Goal: Task Accomplishment & Management: Complete application form

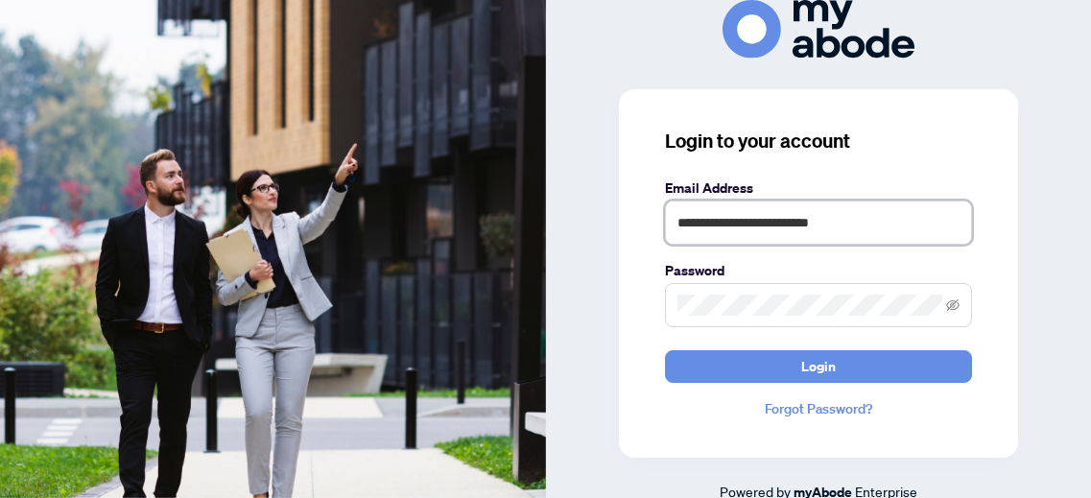
type input "**********"
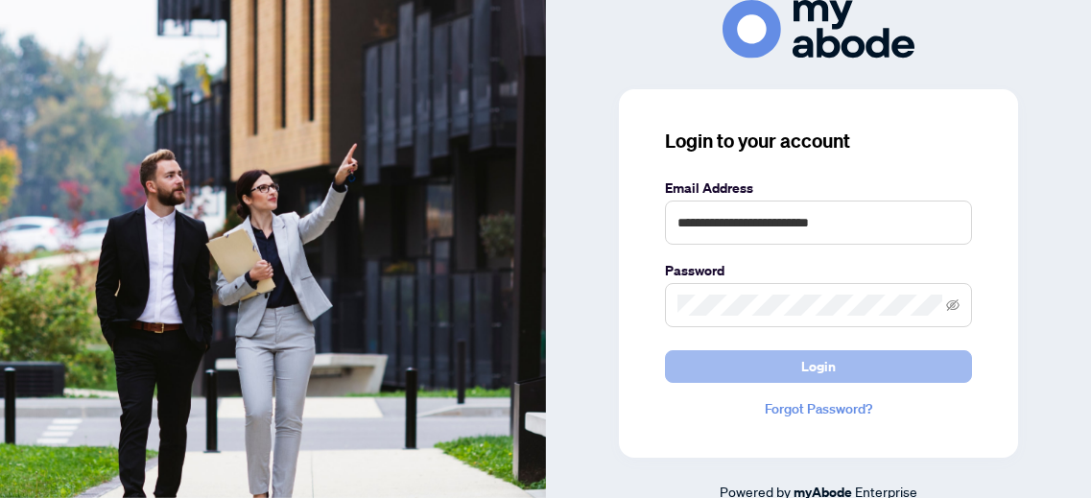
click at [780, 367] on button "Login" at bounding box center [818, 366] width 307 height 33
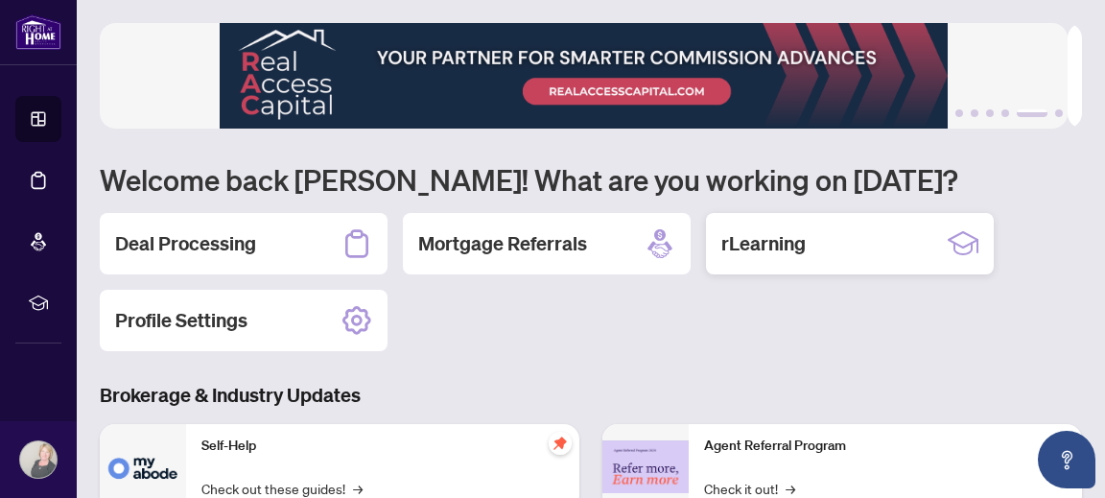
click at [765, 245] on h2 "rLearning" at bounding box center [763, 243] width 84 height 27
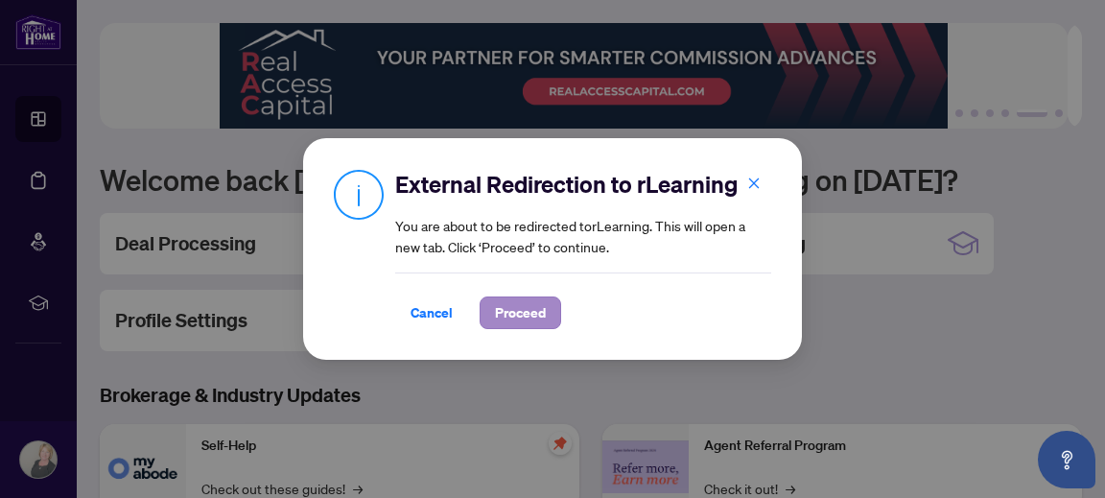
click at [518, 311] on span "Proceed" at bounding box center [520, 312] width 51 height 31
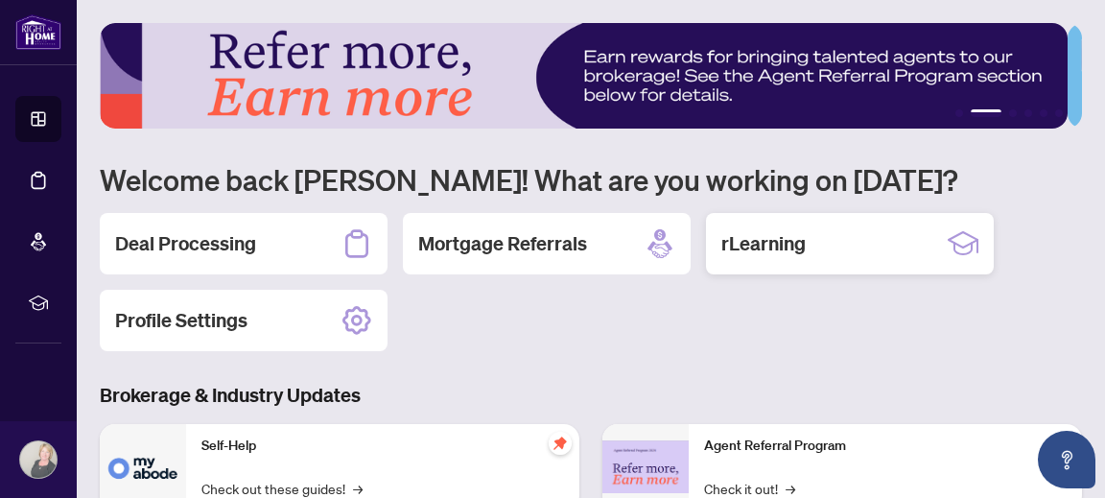
click at [776, 236] on h2 "rLearning" at bounding box center [763, 243] width 84 height 27
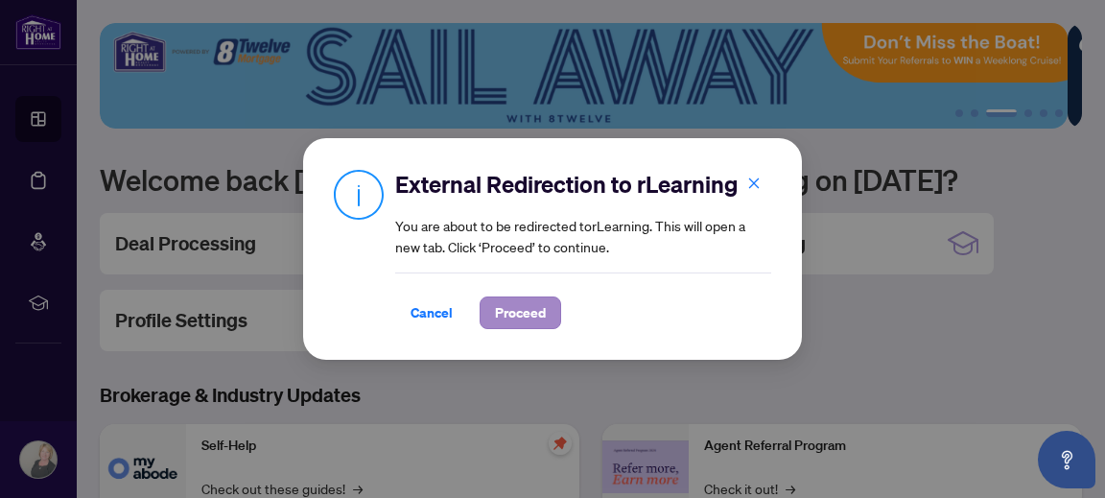
click at [521, 310] on span "Proceed" at bounding box center [520, 312] width 51 height 31
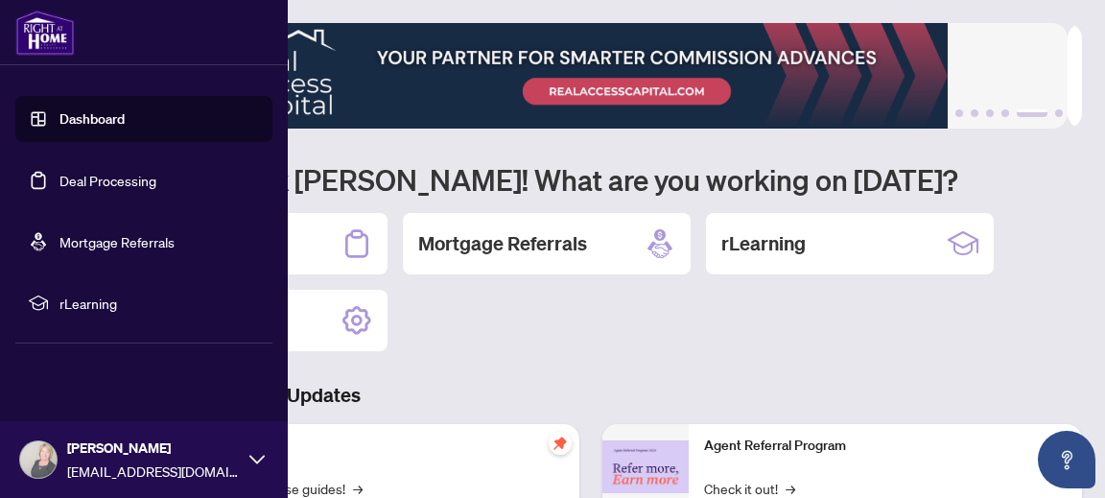
click at [40, 301] on icon at bounding box center [38, 303] width 19 height 19
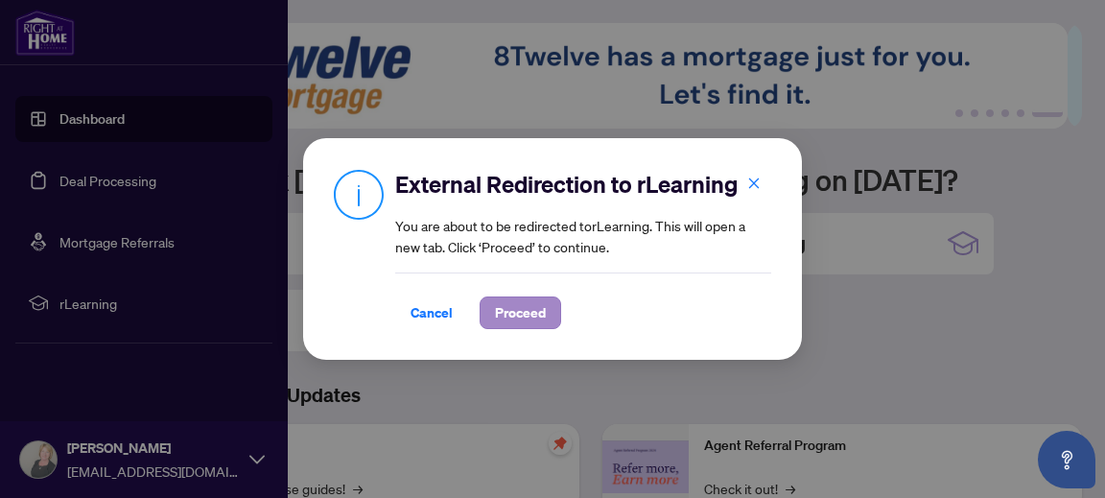
click at [523, 311] on span "Proceed" at bounding box center [520, 312] width 51 height 31
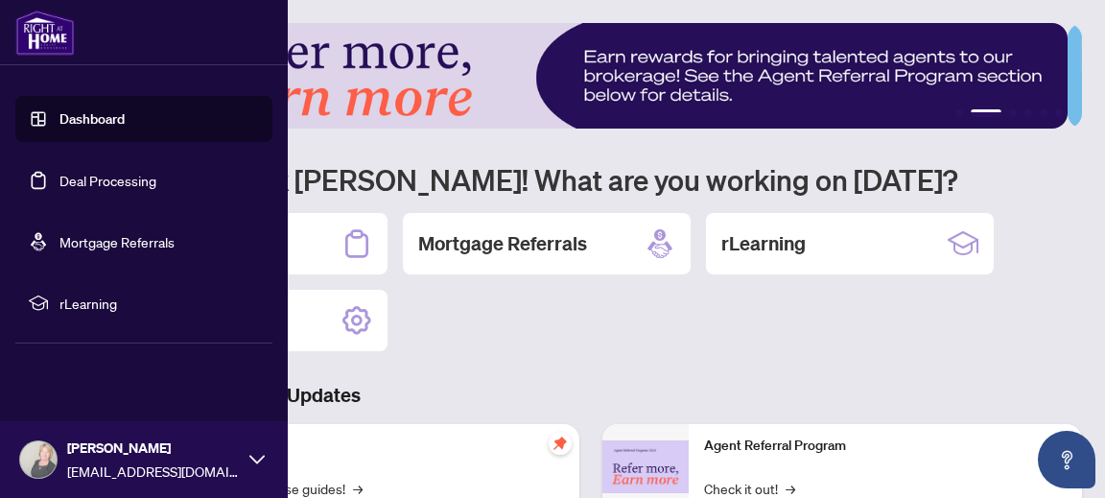
click at [84, 118] on link "Dashboard" at bounding box center [91, 118] width 65 height 17
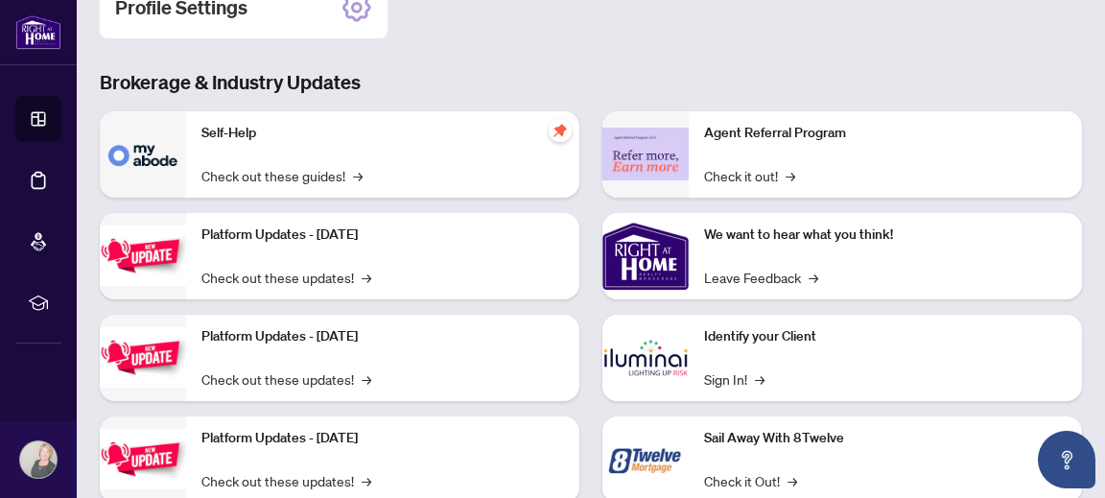
scroll to position [315, 0]
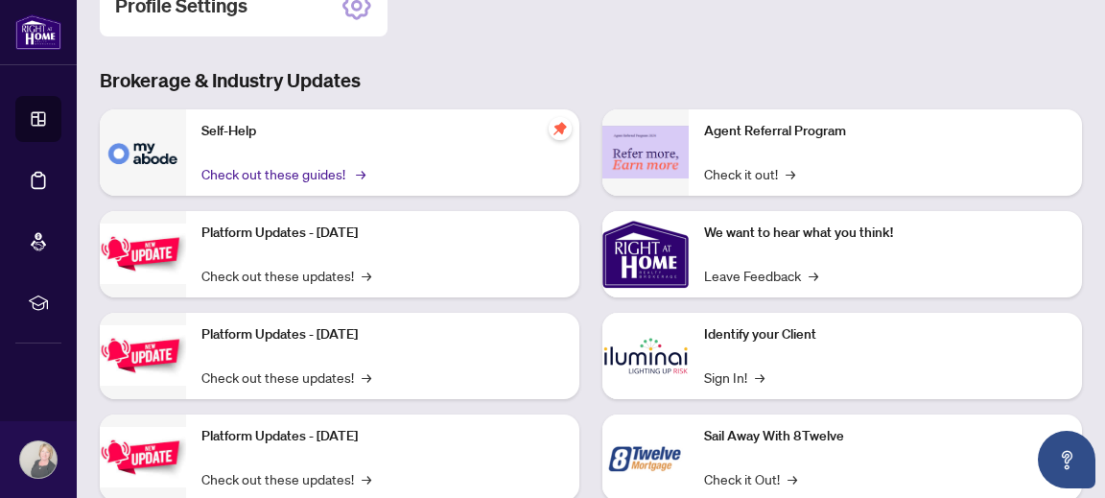
click at [289, 177] on link "Check out these guides! →" at bounding box center [281, 173] width 161 height 21
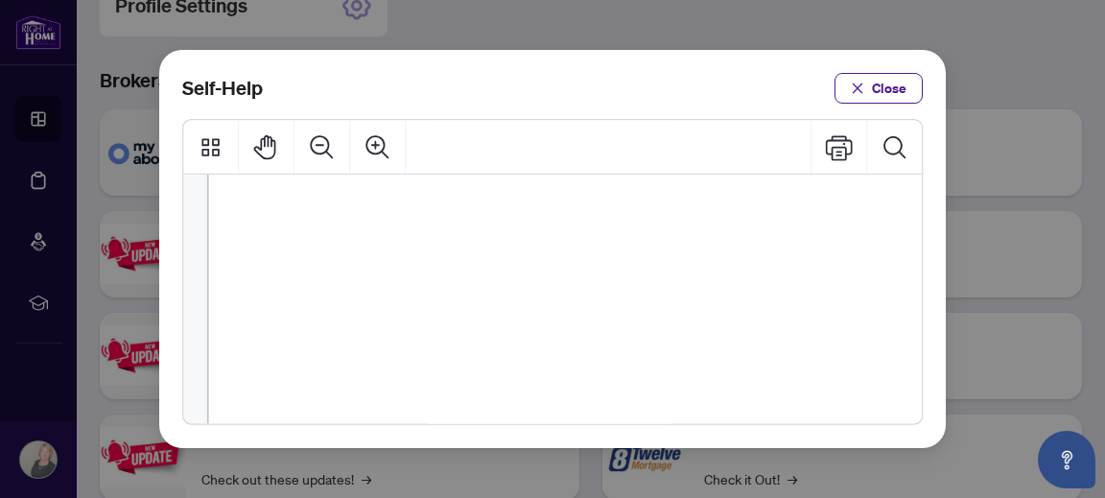
scroll to position [70, 1]
click at [611, 399] on span "PDF" at bounding box center [613, 393] width 26 height 19
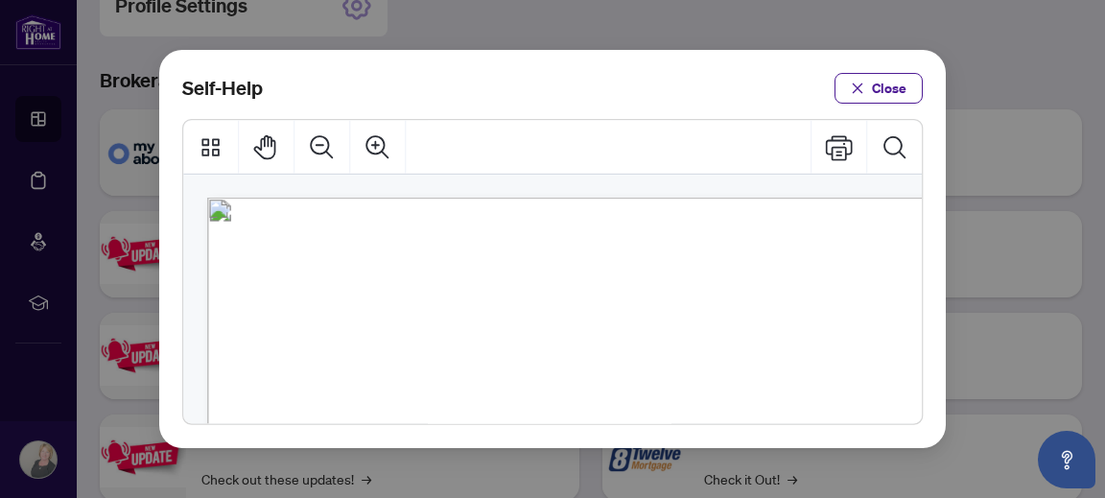
scroll to position [0, 1]
click at [858, 85] on icon "close" at bounding box center [857, 88] width 13 height 13
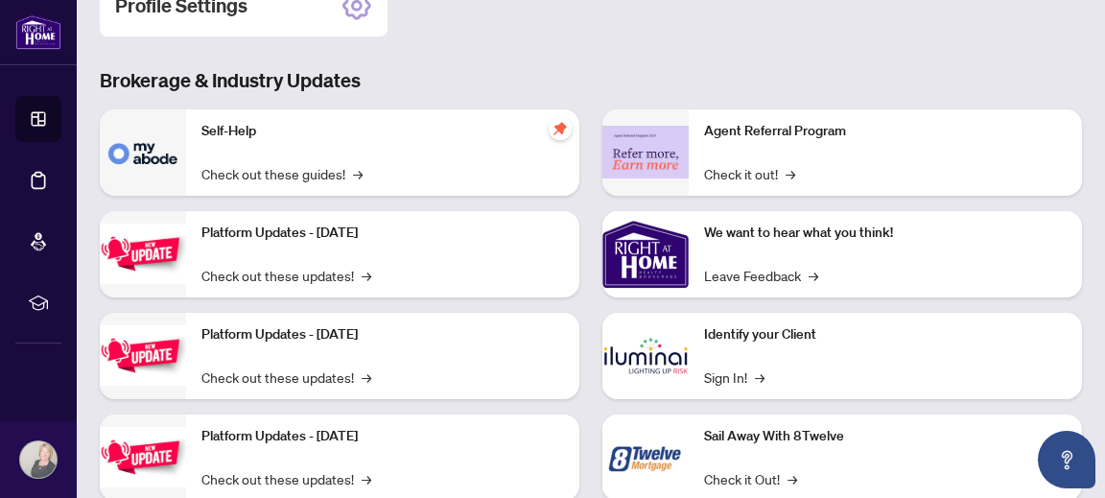
click at [554, 54] on div "1 2 3 4 5 6 Welcome back [PERSON_NAME]! What are you working on [DATE]? Deal Pr…" at bounding box center [591, 118] width 982 height 821
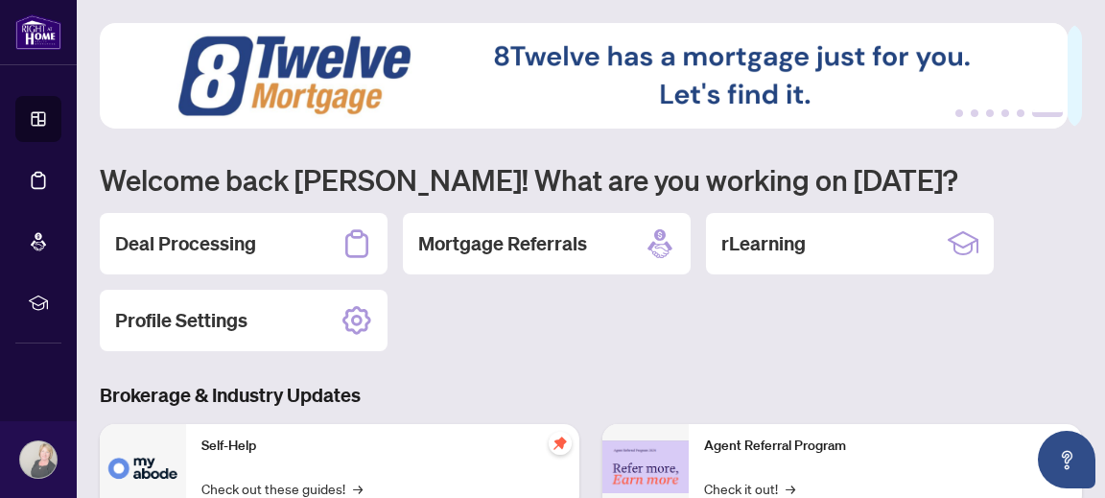
scroll to position [0, 0]
click at [217, 242] on h2 "Deal Processing" at bounding box center [185, 243] width 141 height 27
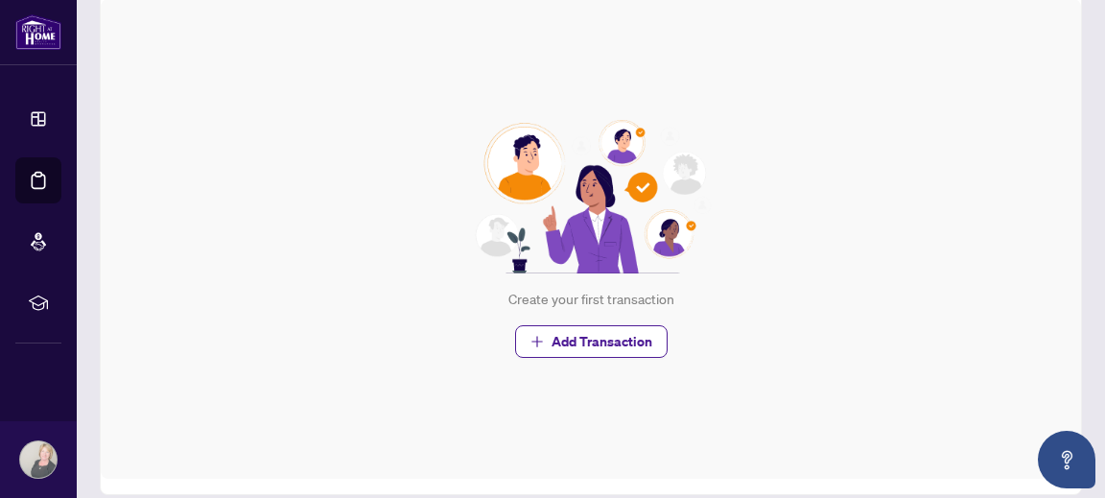
scroll to position [262, 0]
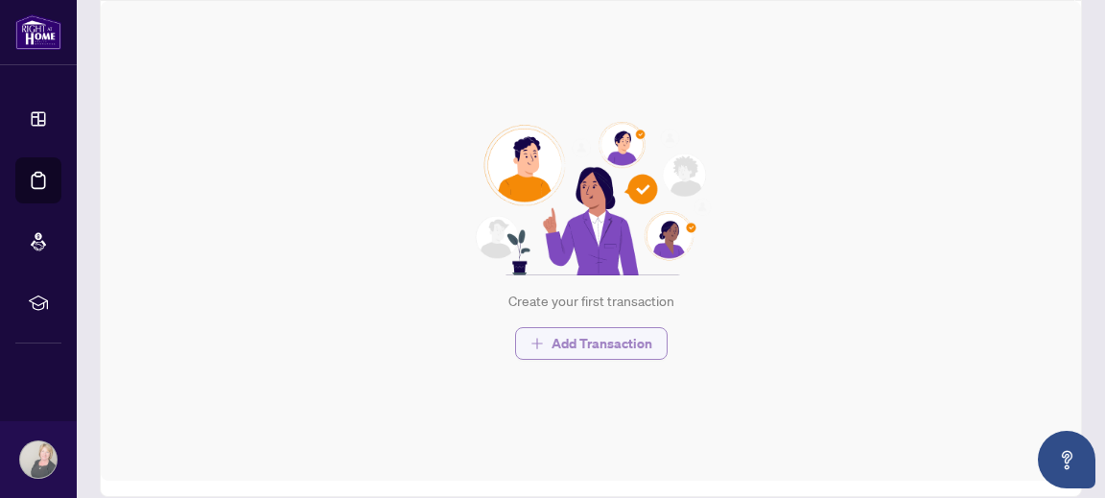
click at [610, 328] on span "Add Transaction" at bounding box center [602, 343] width 101 height 31
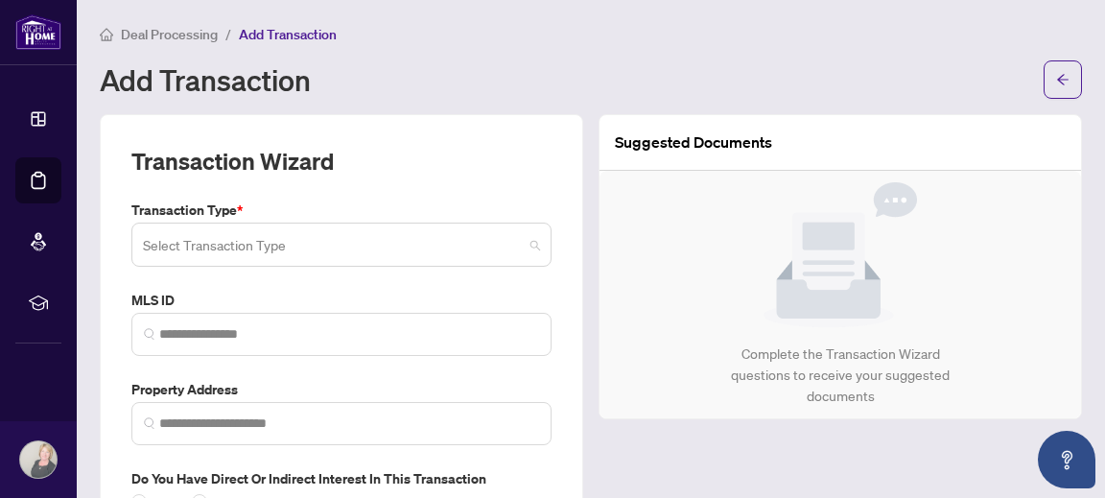
click at [523, 248] on span at bounding box center [341, 244] width 397 height 36
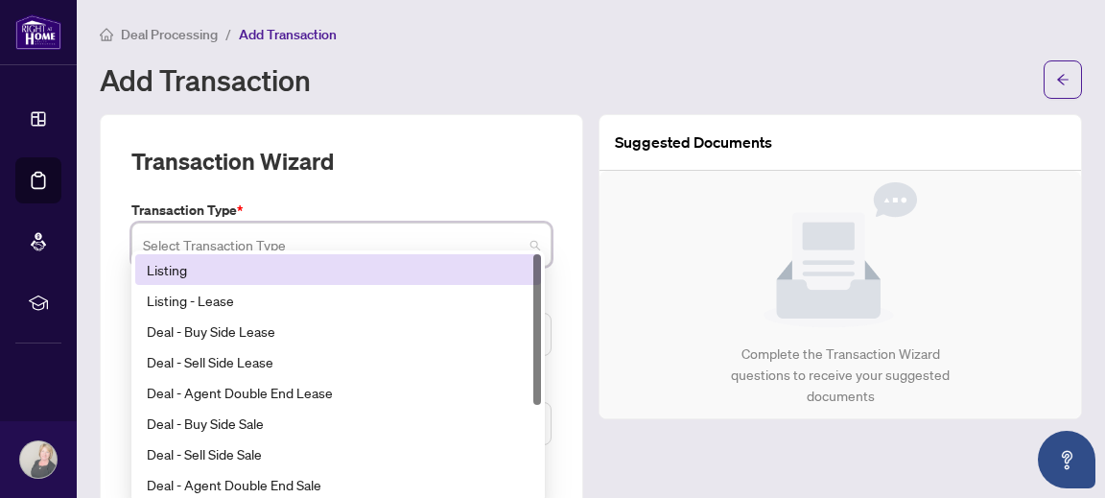
click at [178, 270] on div "Listing" at bounding box center [338, 269] width 383 height 21
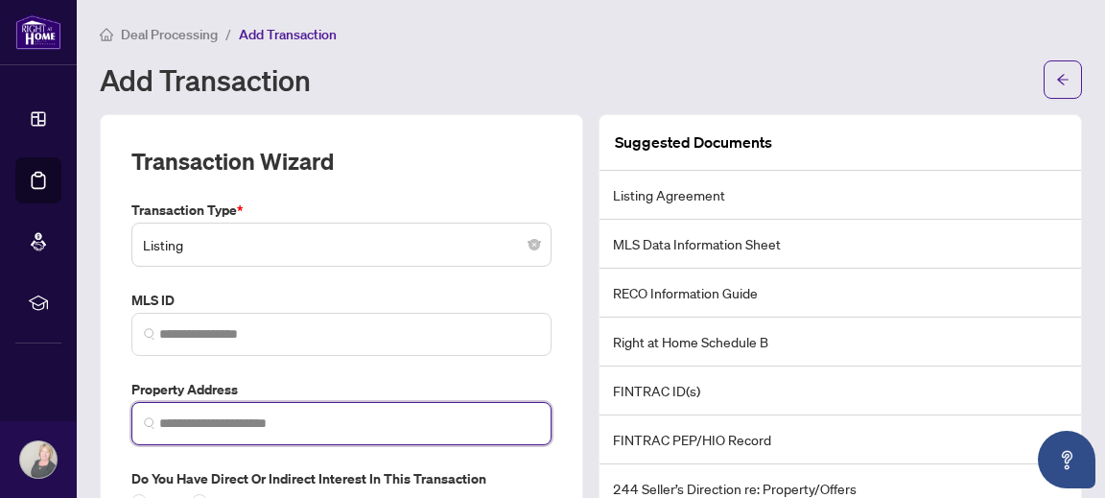
click at [187, 421] on input "search" at bounding box center [349, 423] width 380 height 20
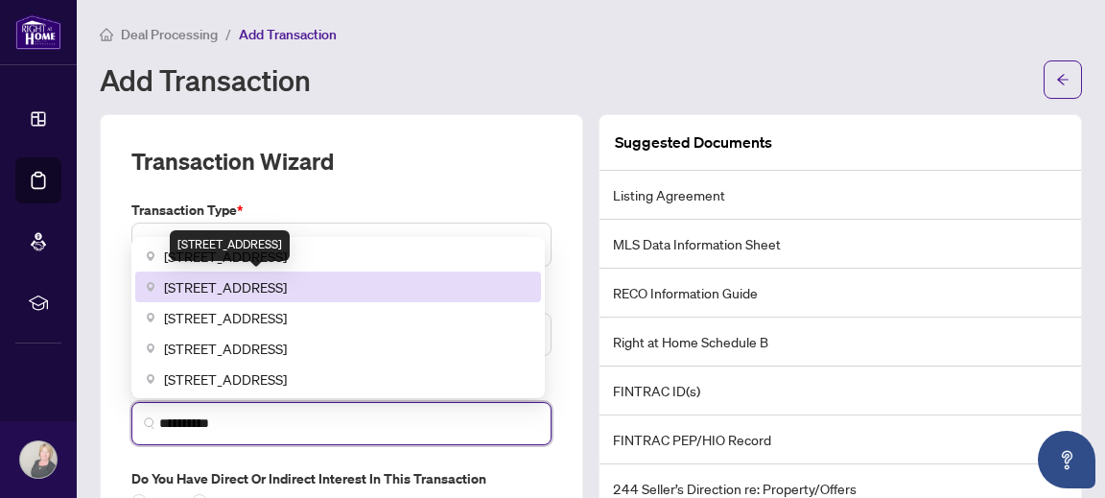
click at [217, 281] on span "[STREET_ADDRESS]" at bounding box center [225, 286] width 123 height 21
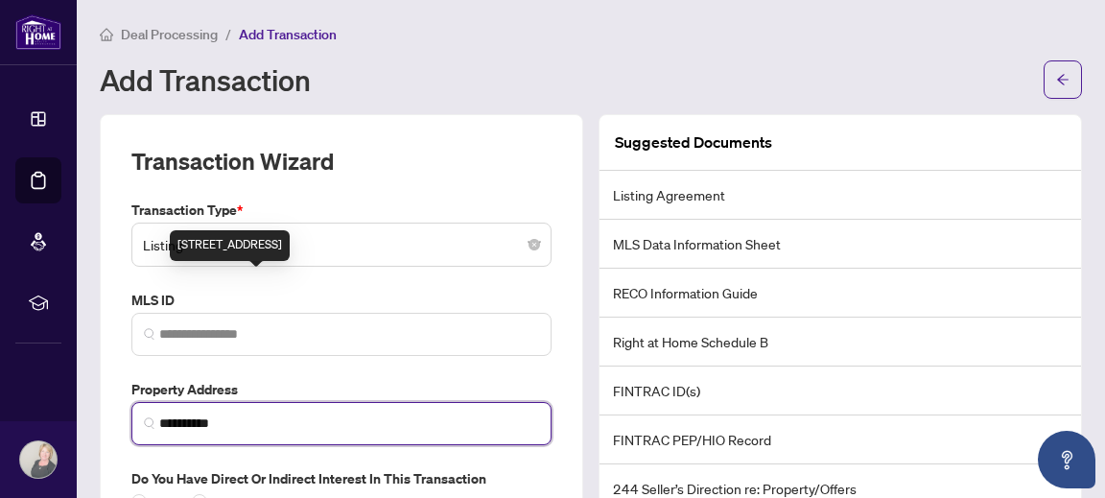
type input "**********"
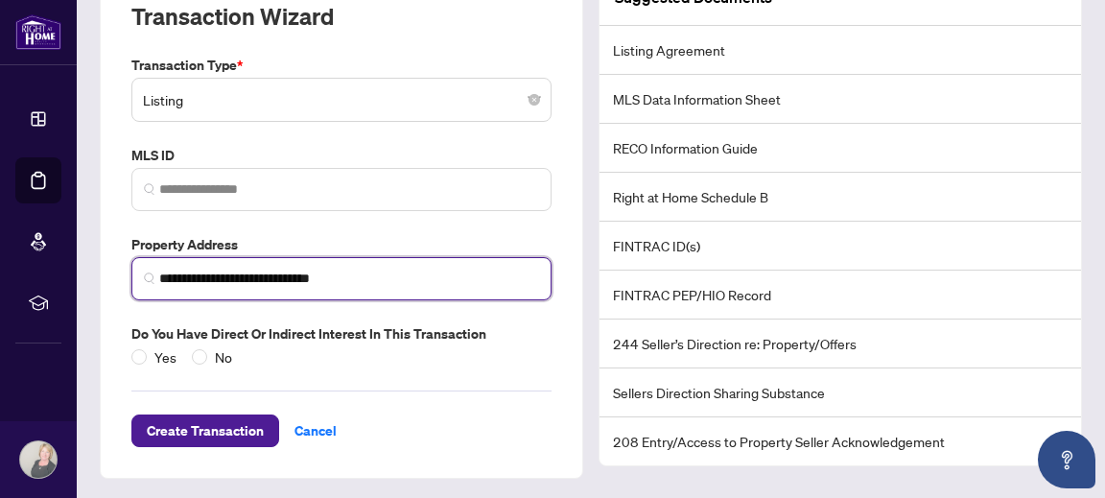
scroll to position [144, 0]
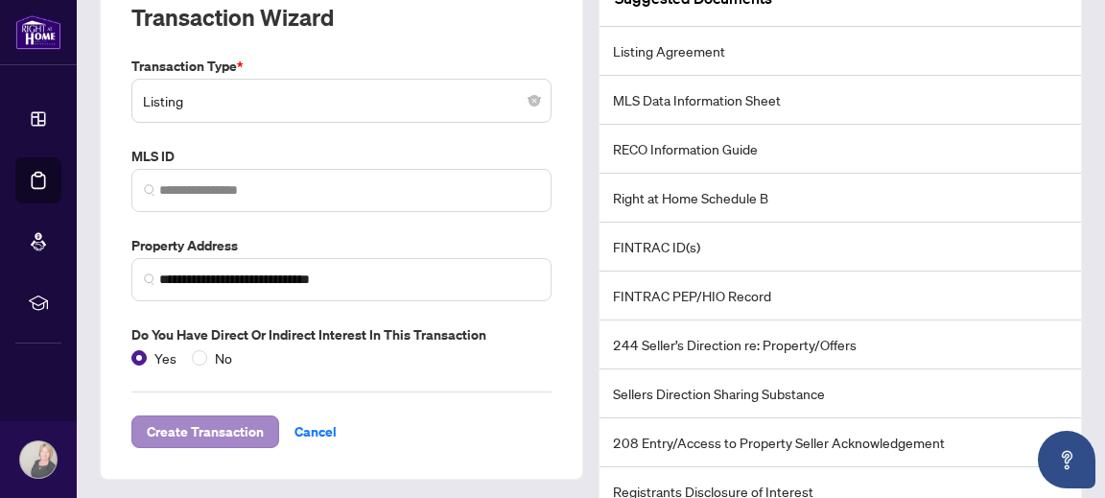
click at [196, 425] on span "Create Transaction" at bounding box center [205, 431] width 117 height 31
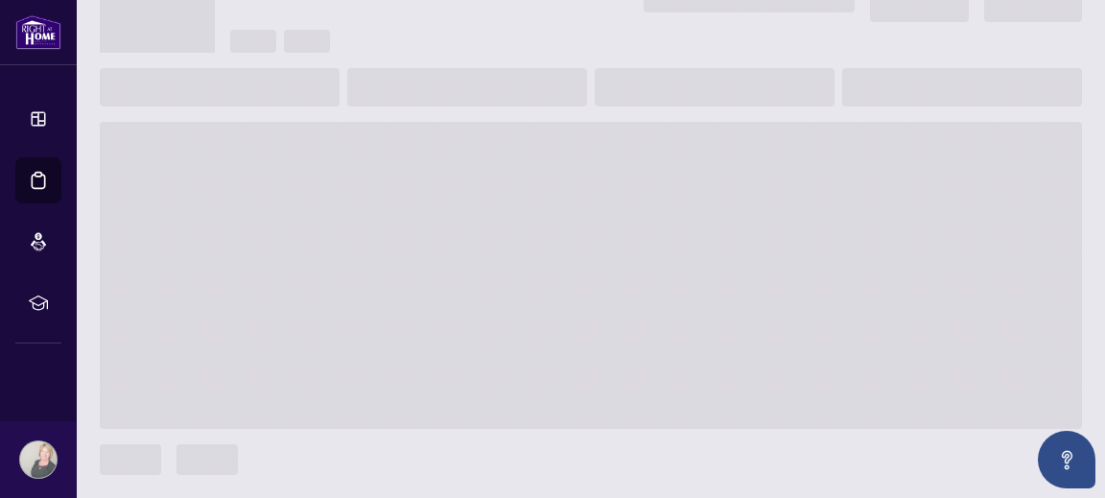
scroll to position [122, 0]
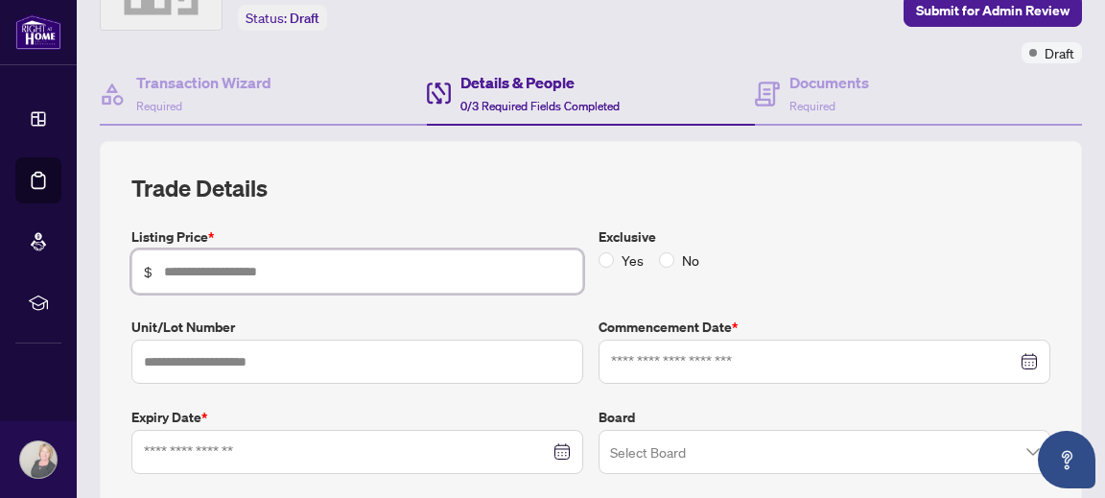
click at [209, 272] on input "text" at bounding box center [367, 271] width 407 height 21
type input "**********"
click at [198, 354] on input "text" at bounding box center [357, 362] width 452 height 44
click at [703, 359] on input at bounding box center [814, 361] width 406 height 21
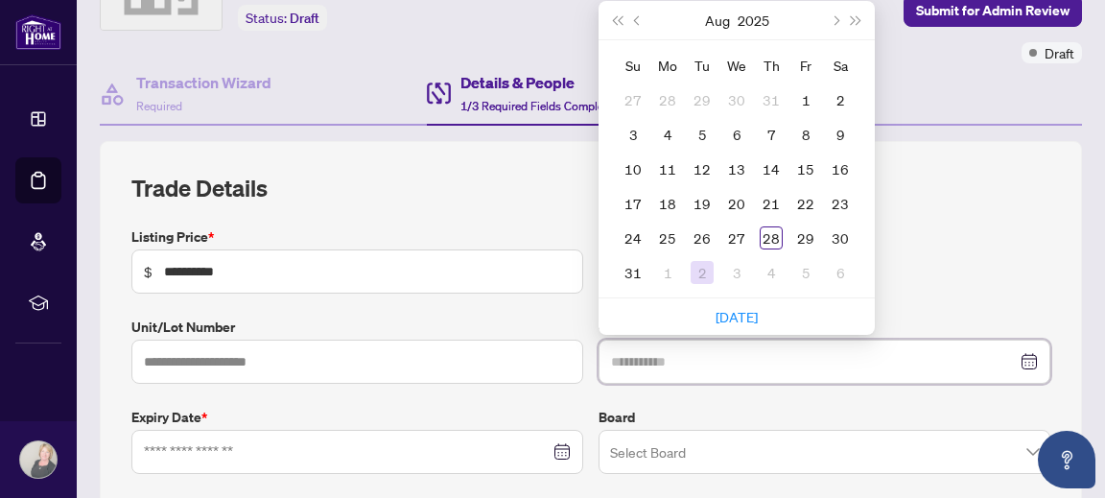
type input "**********"
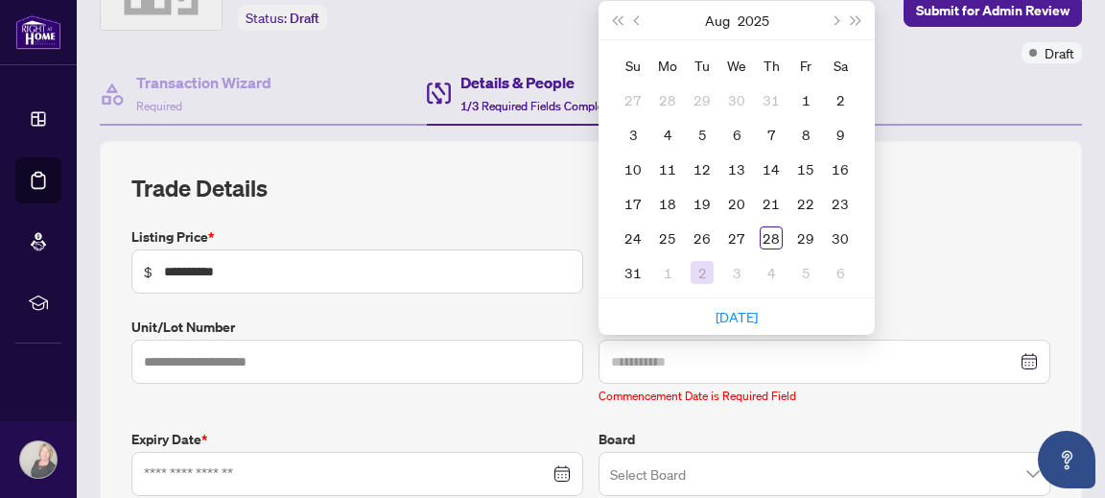
click at [692, 271] on div "2" at bounding box center [702, 272] width 23 height 23
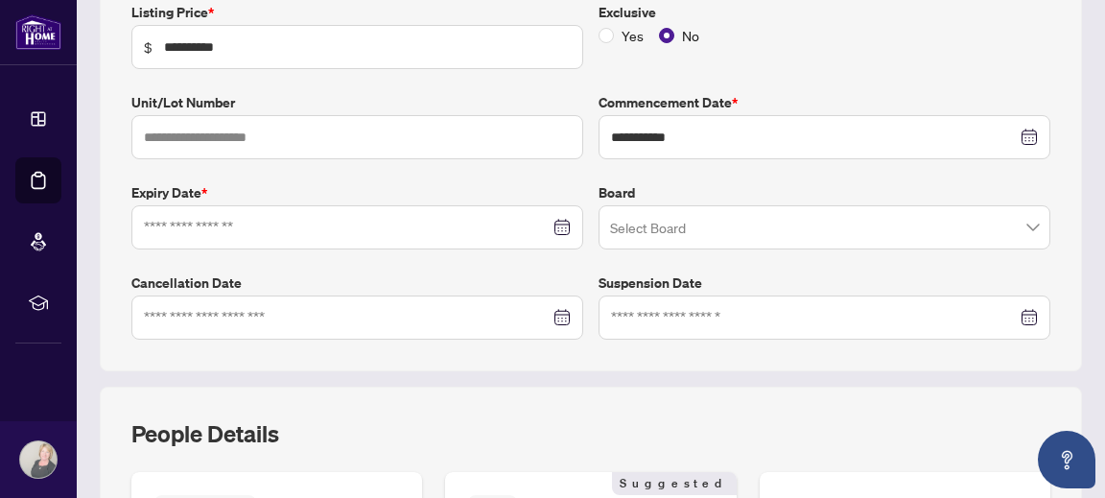
scroll to position [356, 0]
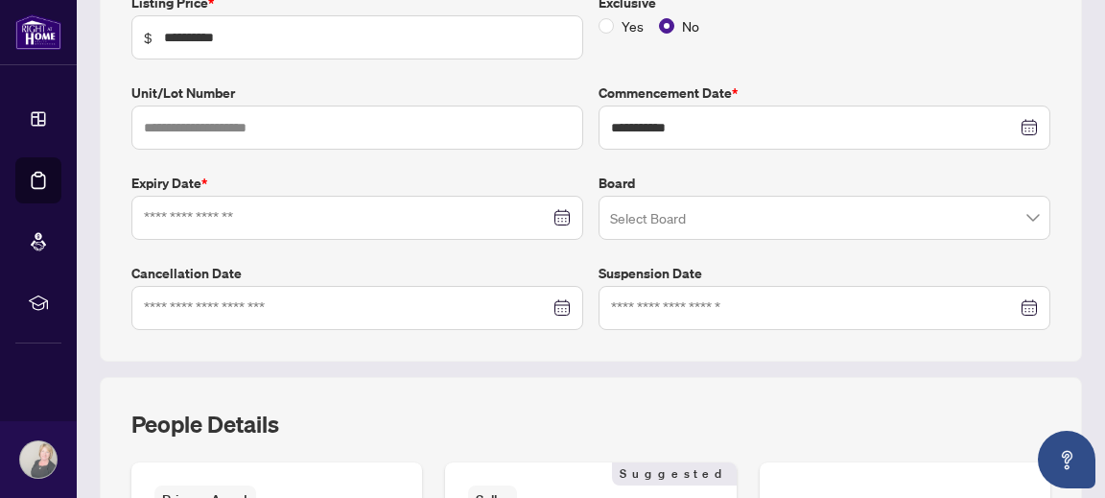
click at [555, 214] on div at bounding box center [357, 217] width 427 height 21
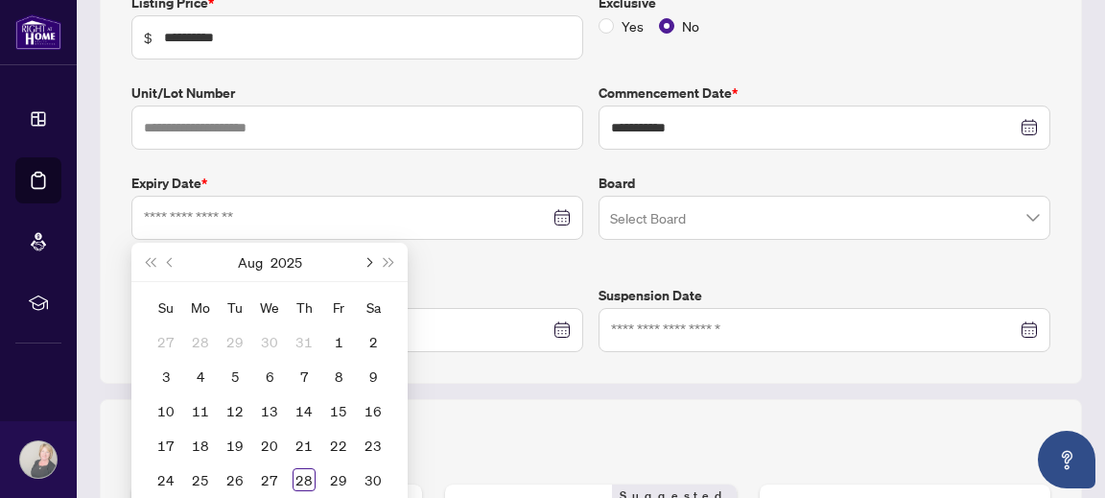
click at [370, 258] on span "Next month (PageDown)" at bounding box center [368, 262] width 10 height 10
click at [370, 259] on span "Next month (PageDown)" at bounding box center [368, 262] width 10 height 10
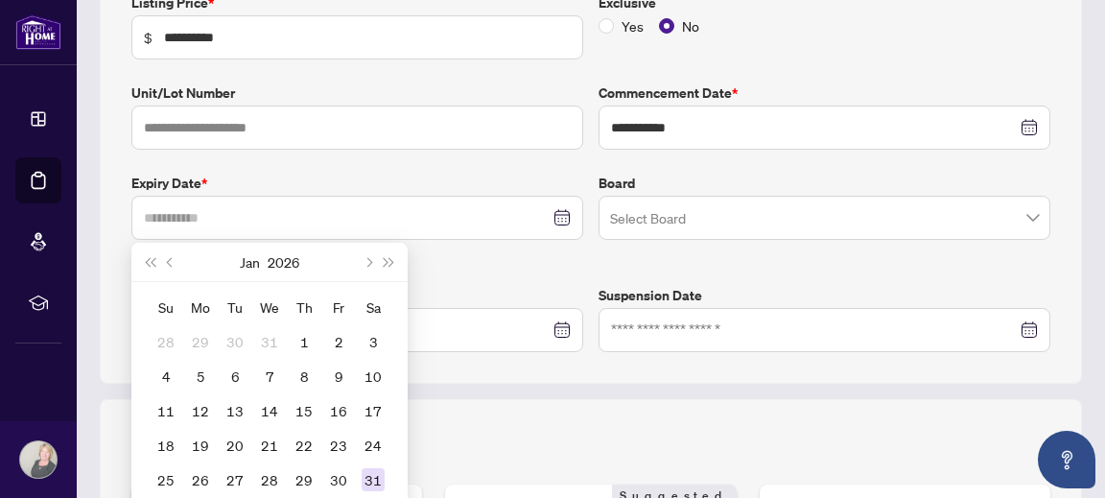
type input "**********"
click at [374, 473] on div "31" at bounding box center [373, 479] width 23 height 23
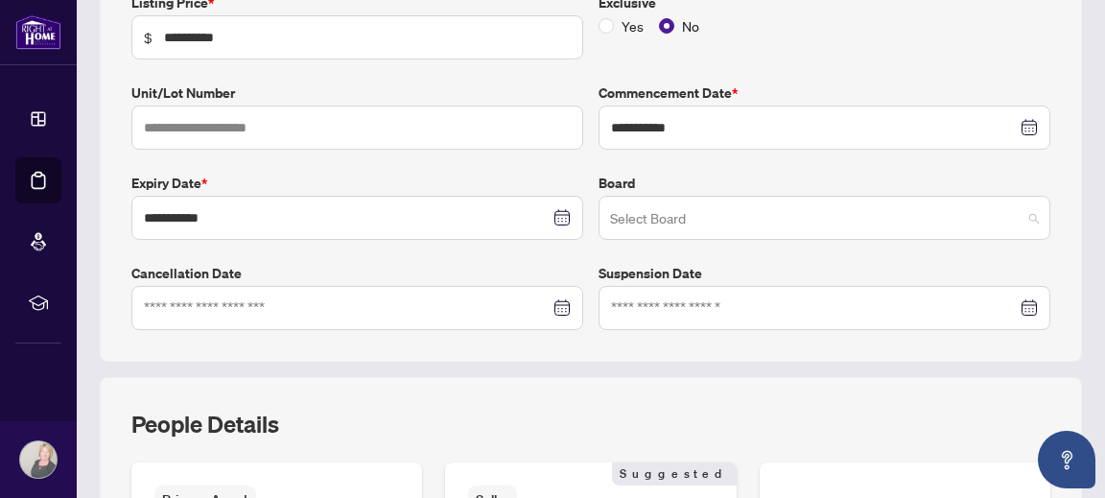
click at [700, 217] on input "search" at bounding box center [816, 221] width 412 height 42
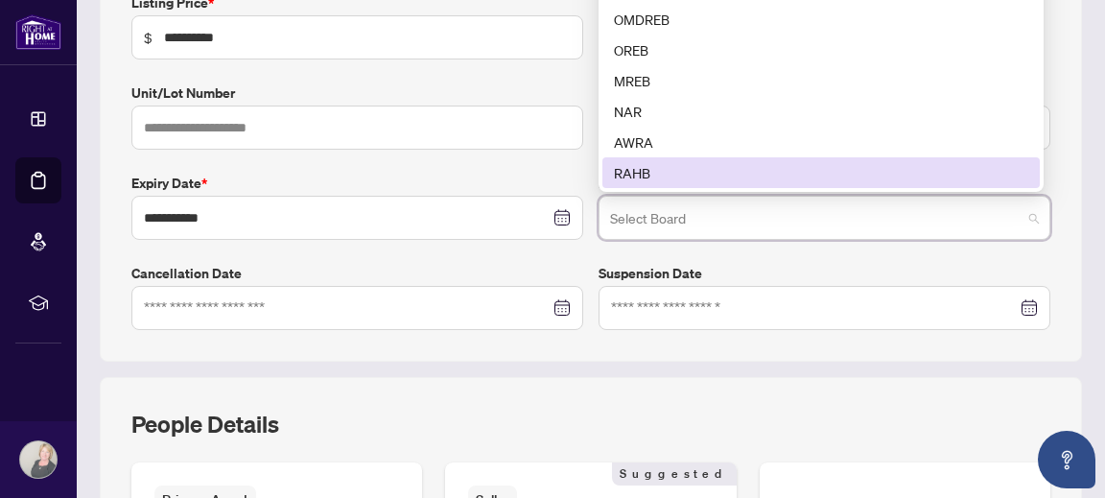
scroll to position [228, 0]
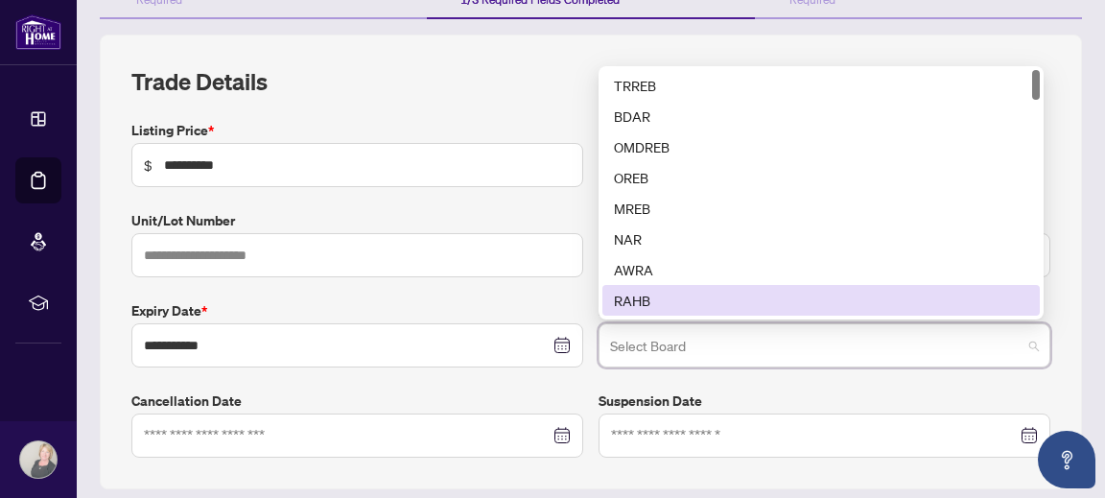
click at [645, 291] on div "RAHB" at bounding box center [821, 300] width 414 height 21
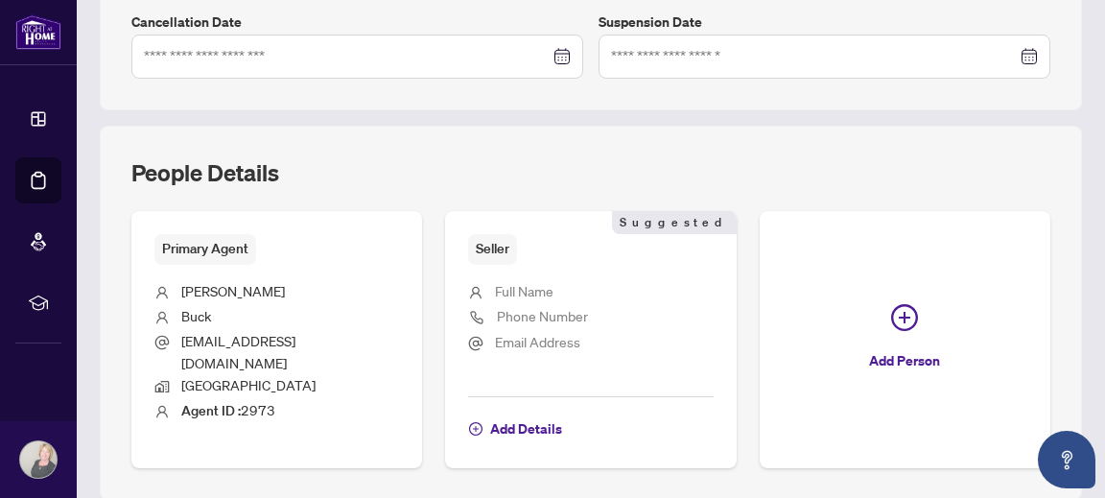
scroll to position [608, 0]
click at [528, 284] on span "Full Name" at bounding box center [524, 289] width 59 height 17
click at [530, 413] on span "Add Details" at bounding box center [526, 428] width 72 height 31
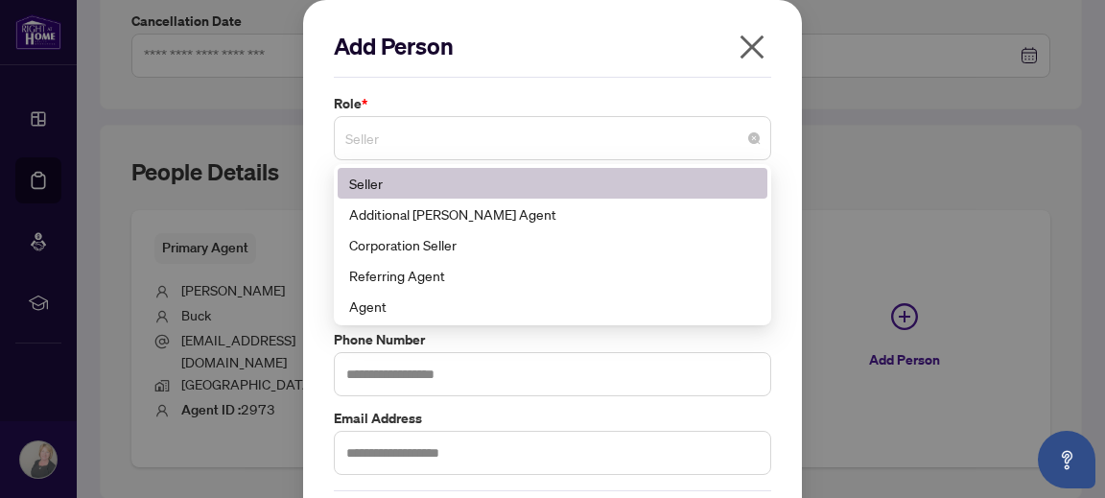
click at [364, 134] on span "Seller" at bounding box center [552, 138] width 414 height 36
click at [367, 182] on div "Seller" at bounding box center [552, 183] width 407 height 21
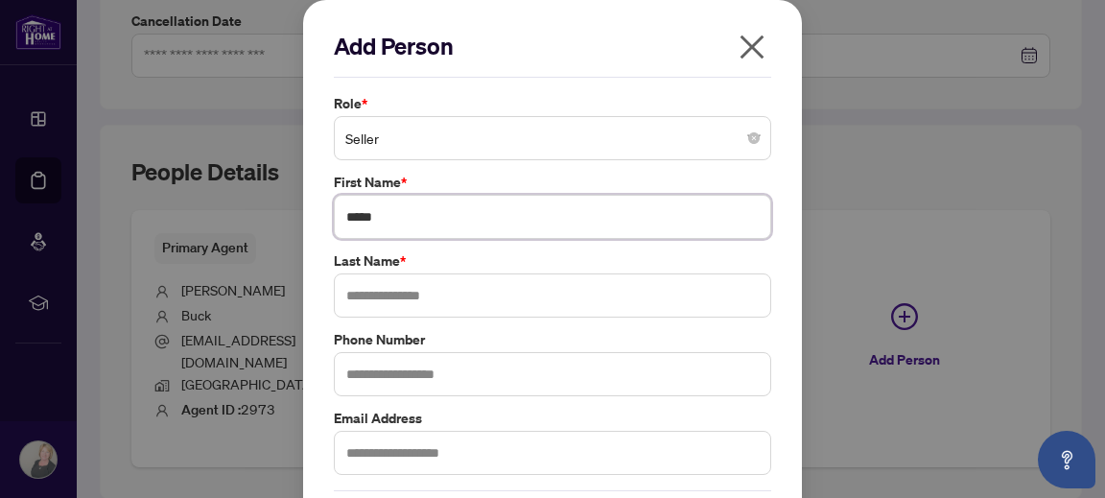
type input "*****"
type input "**********"
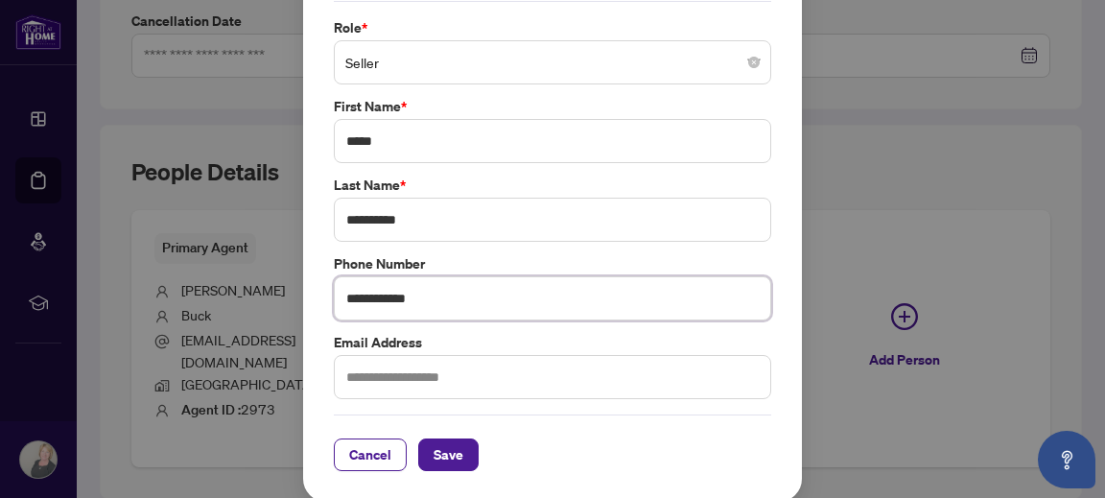
scroll to position [75, 0]
type input "**********"
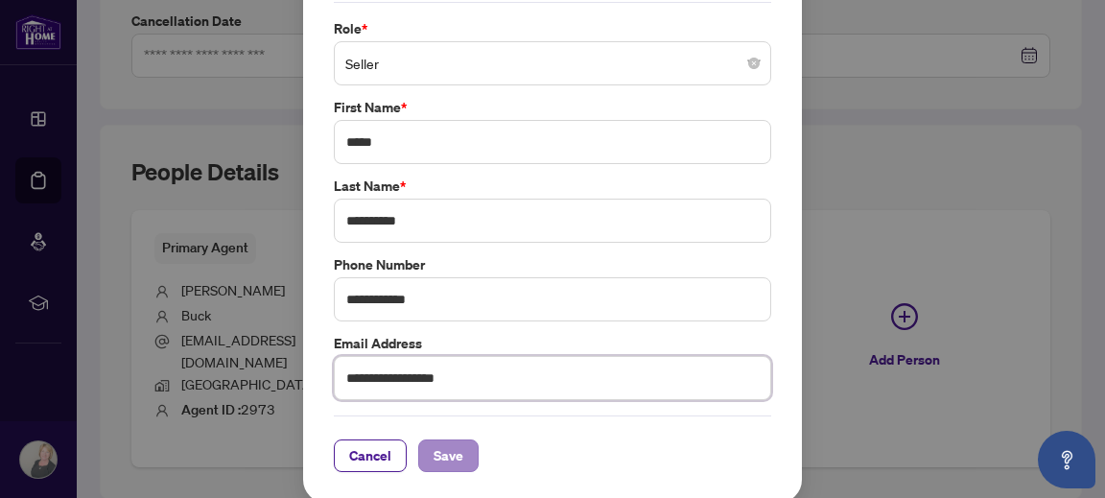
type input "**********"
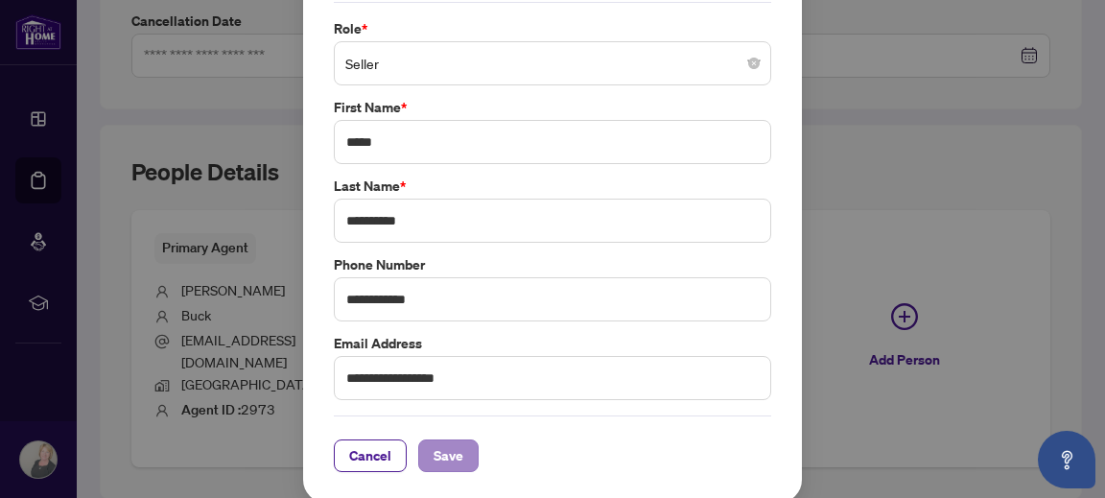
click at [444, 447] on span "Save" at bounding box center [449, 455] width 30 height 31
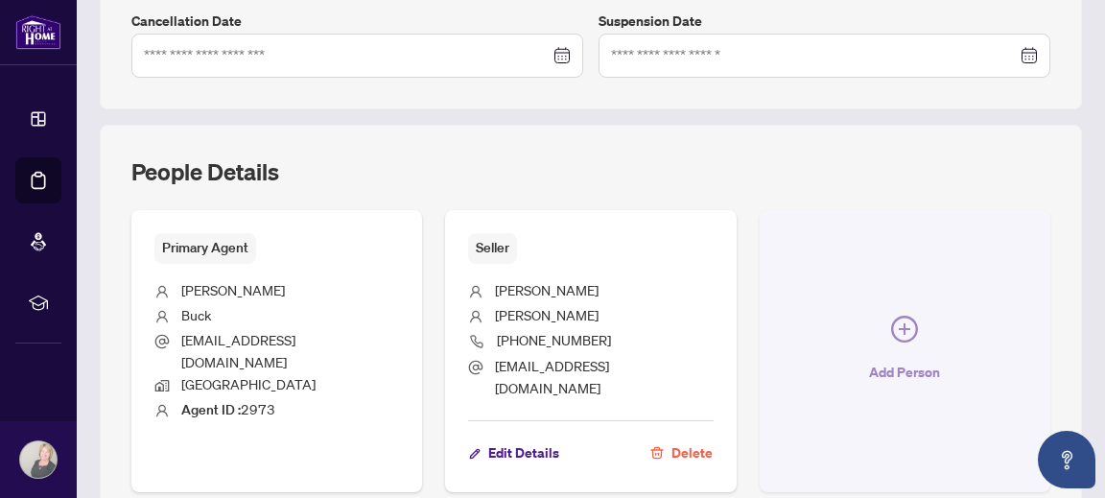
click at [891, 316] on icon "plus-circle" at bounding box center [904, 329] width 27 height 27
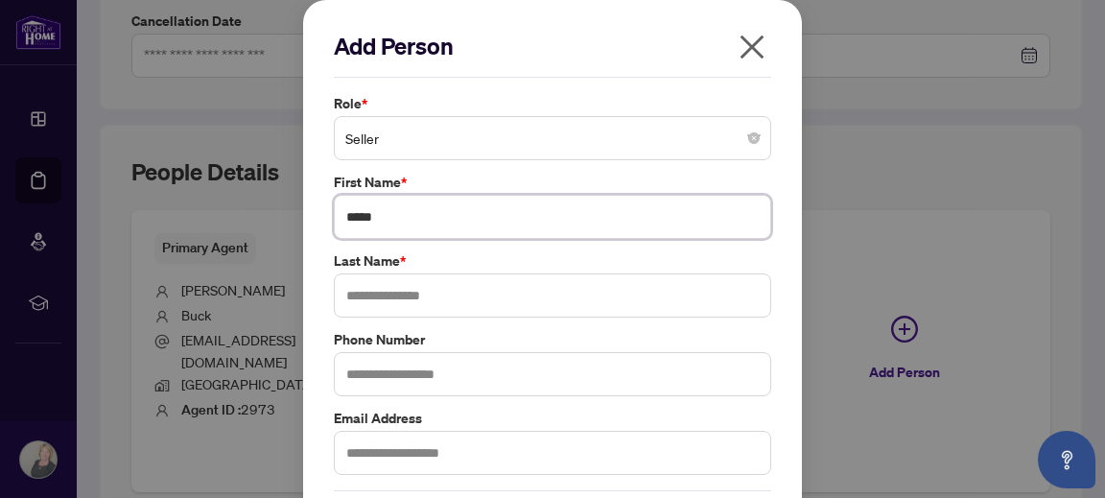
type input "*****"
type input "**********"
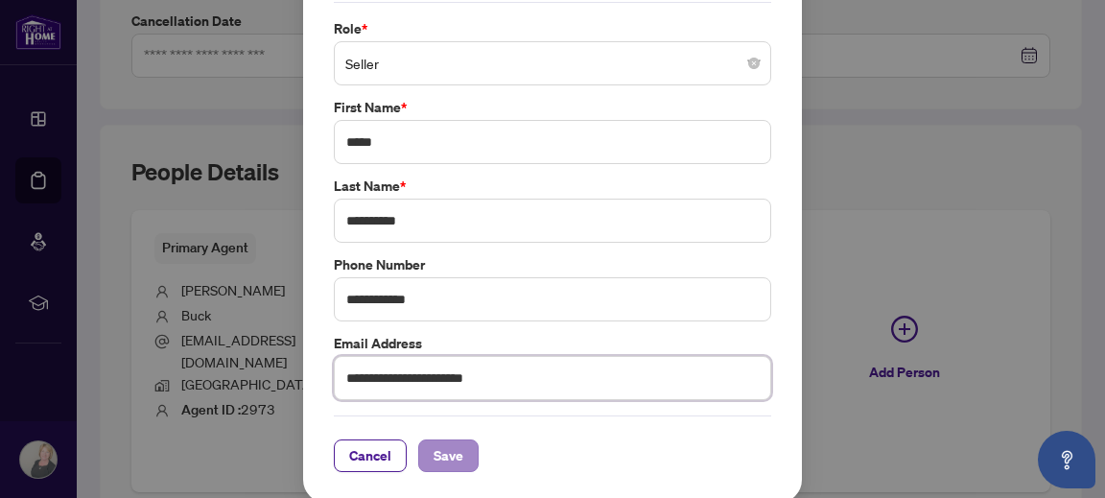
type input "**********"
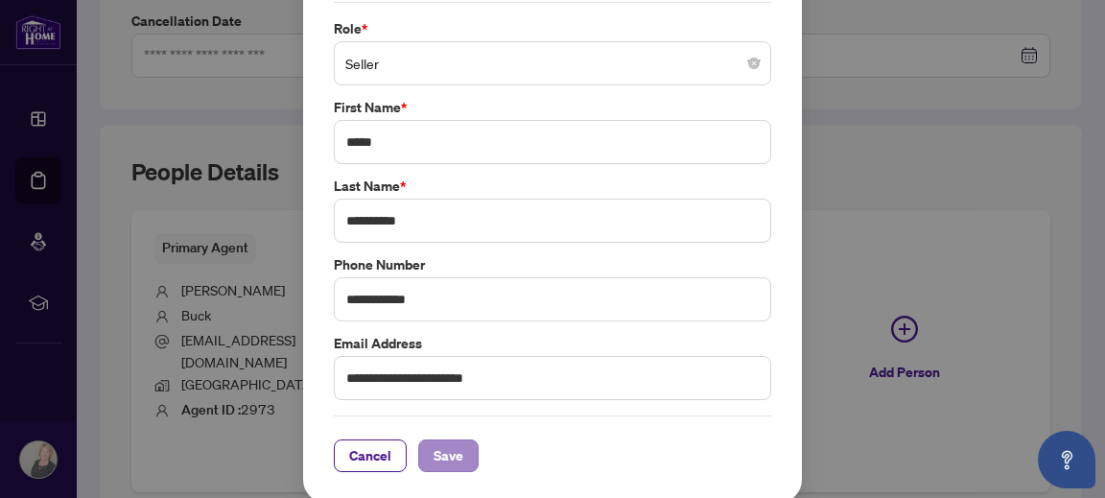
click at [450, 450] on span "Save" at bounding box center [449, 455] width 30 height 31
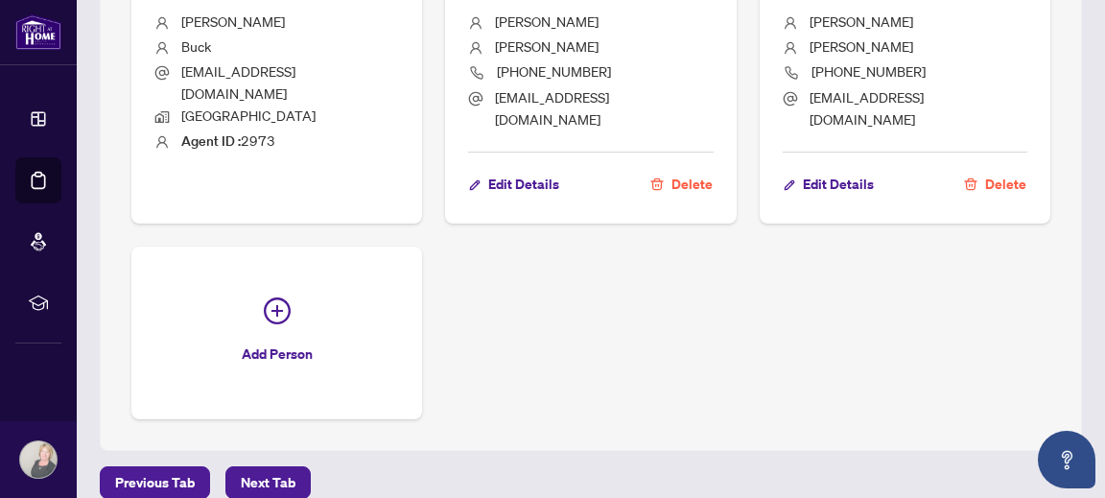
scroll to position [876, 0]
click at [270, 468] on span "Next Tab" at bounding box center [268, 483] width 55 height 31
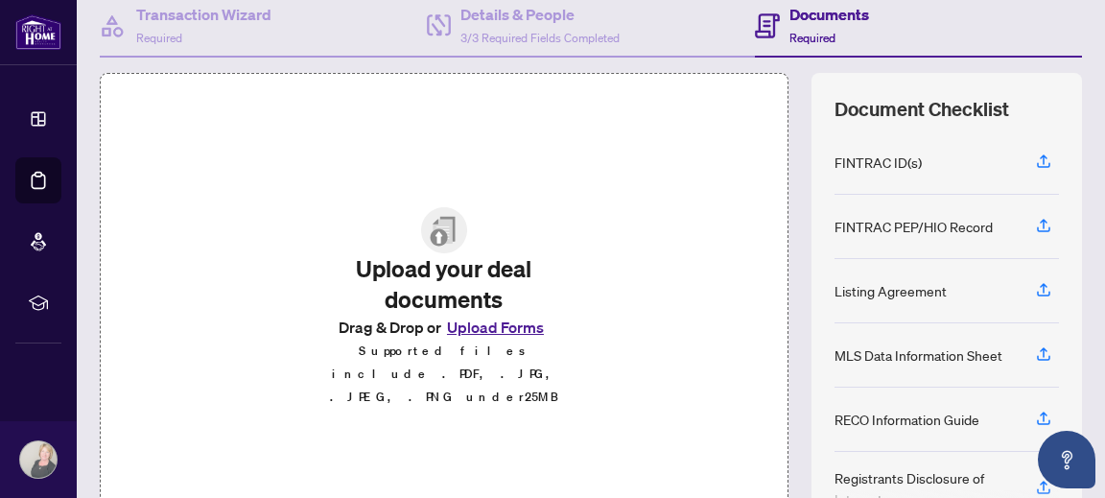
scroll to position [189, 0]
click at [700, 350] on div "Upload your deal documents Drag & Drop or Upload Forms Supported files include …" at bounding box center [444, 309] width 689 height 470
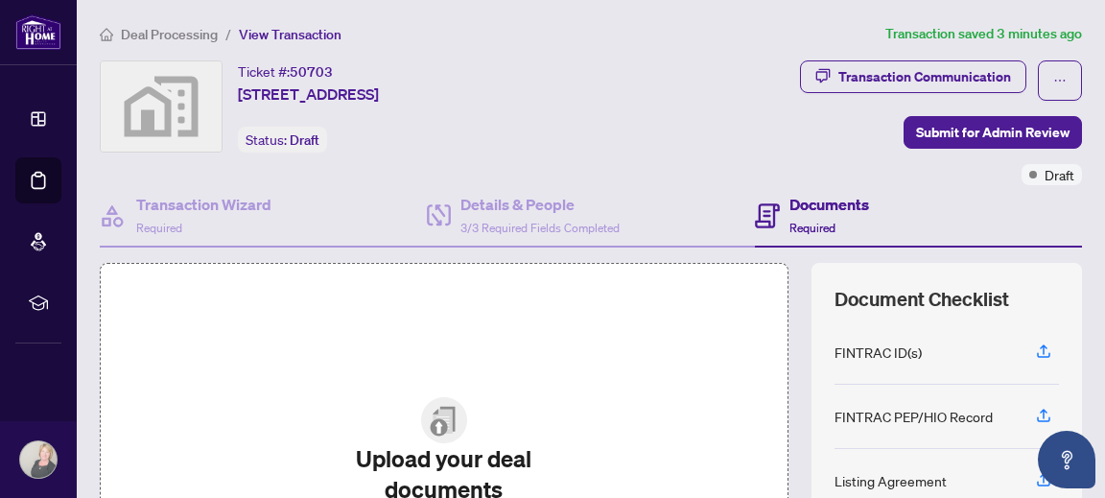
scroll to position [0, 0]
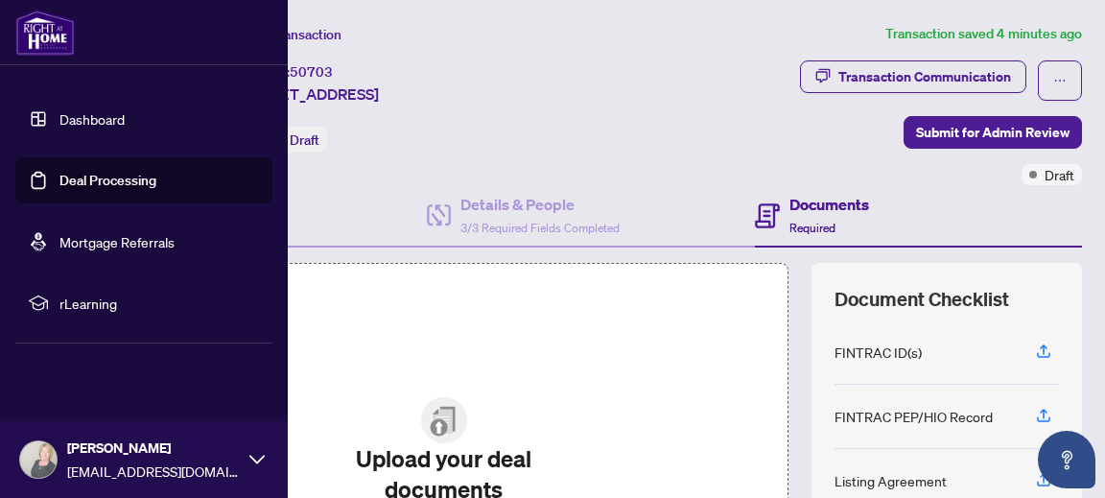
click at [63, 118] on link "Dashboard" at bounding box center [91, 118] width 65 height 17
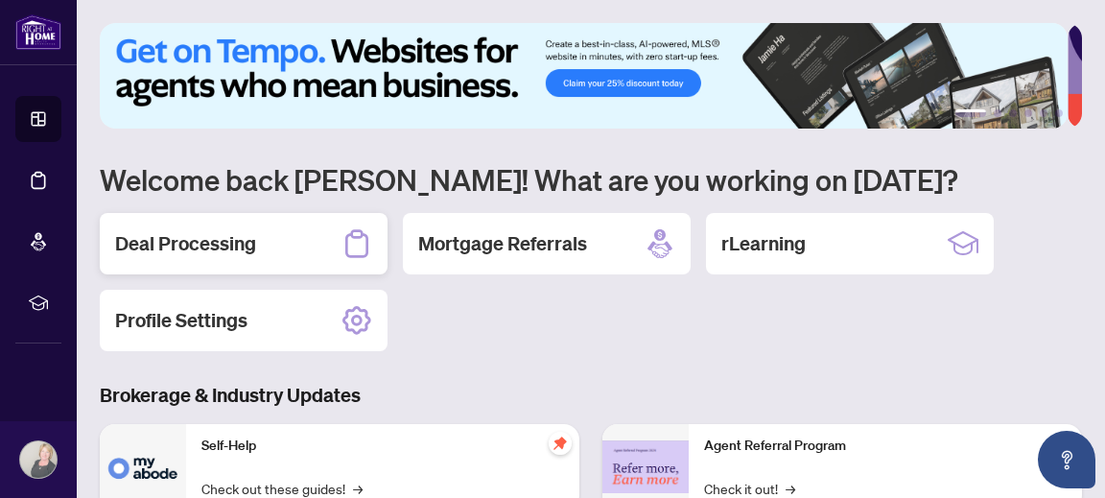
click at [231, 242] on h2 "Deal Processing" at bounding box center [185, 243] width 141 height 27
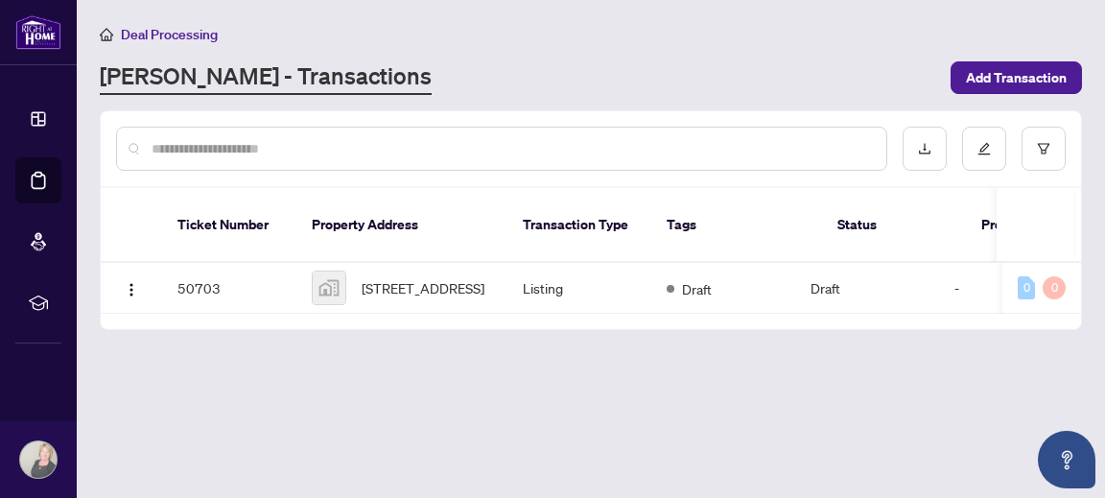
click at [455, 48] on div "Deal Processing [PERSON_NAME] - Transactions Add Transaction" at bounding box center [591, 59] width 982 height 72
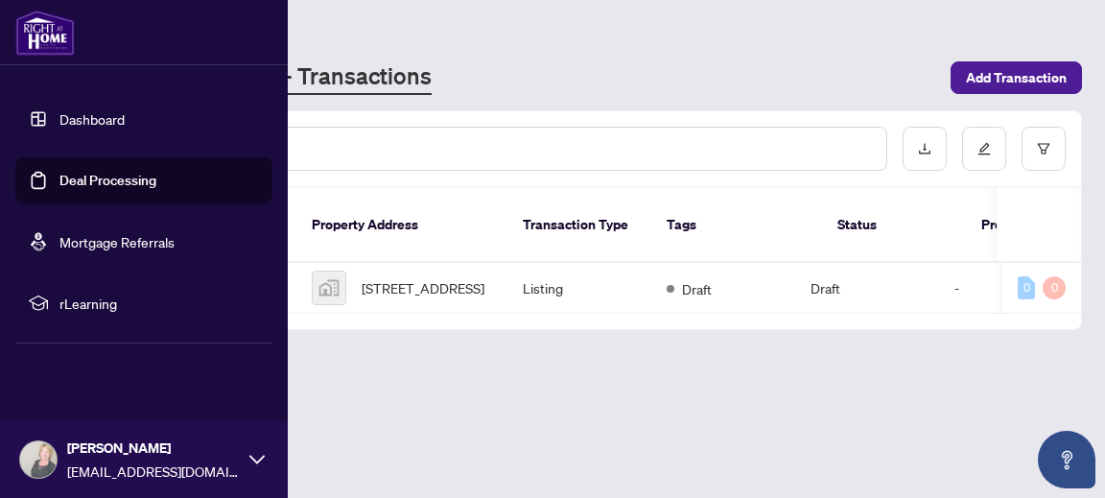
click at [42, 302] on icon at bounding box center [38, 303] width 19 height 19
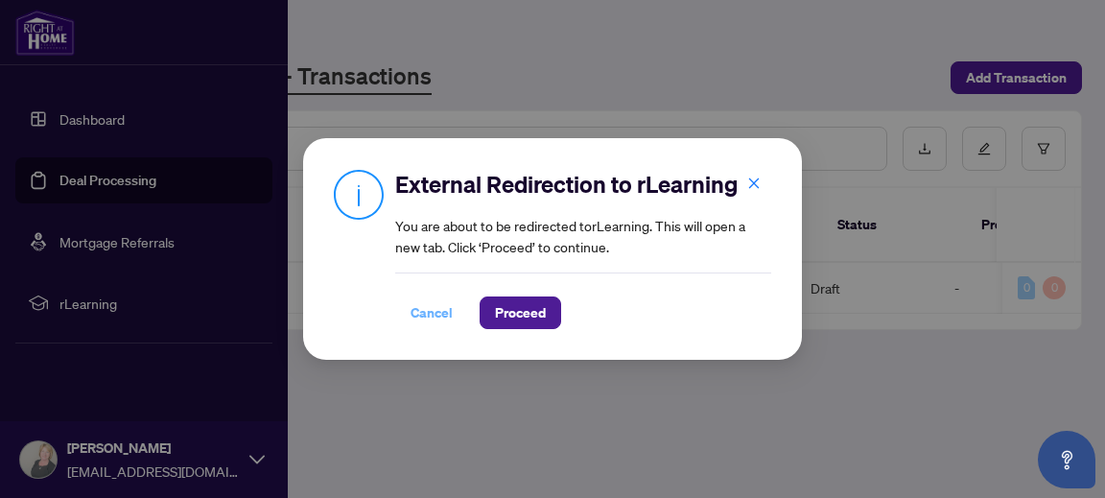
click at [436, 311] on span "Cancel" at bounding box center [432, 312] width 42 height 31
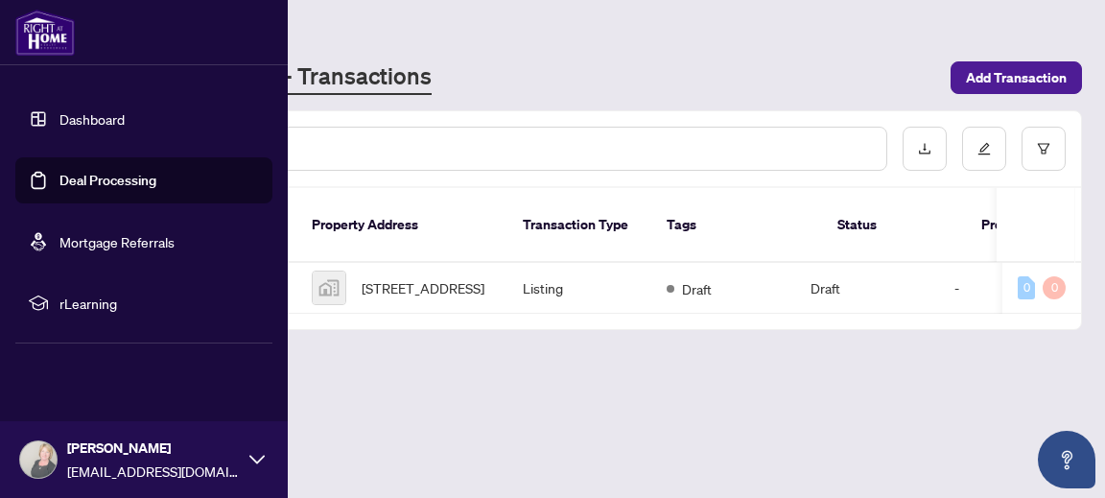
click at [65, 115] on link "Dashboard" at bounding box center [91, 118] width 65 height 17
